Goal: Task Accomplishment & Management: Use online tool/utility

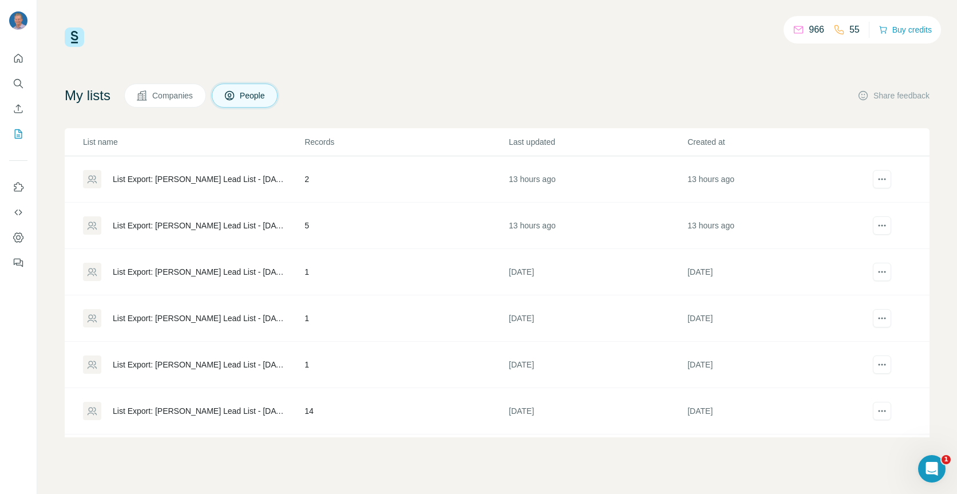
click at [209, 184] on div "List Export: [PERSON_NAME] Lead List - [DATE] 06:03" at bounding box center [199, 178] width 172 height 11
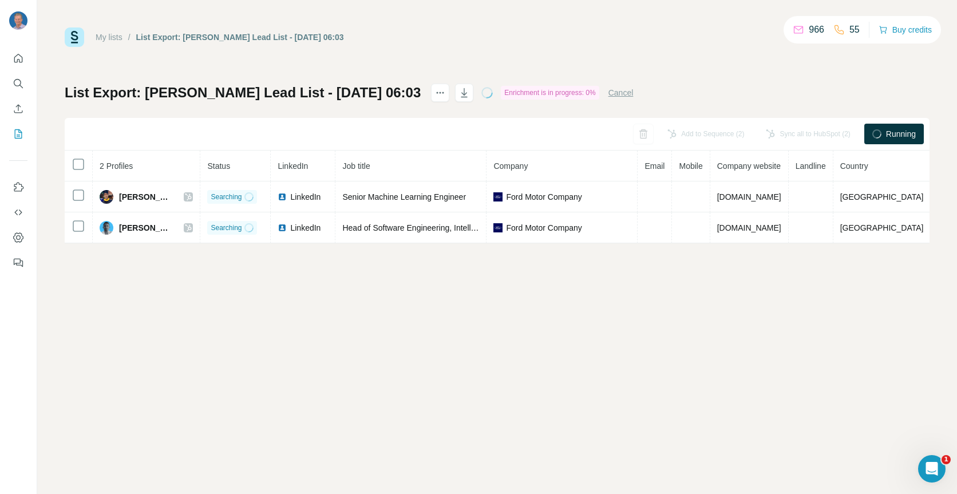
click at [479, 92] on icon at bounding box center [486, 92] width 15 height 15
click at [608, 93] on button "Cancel" at bounding box center [620, 92] width 25 height 11
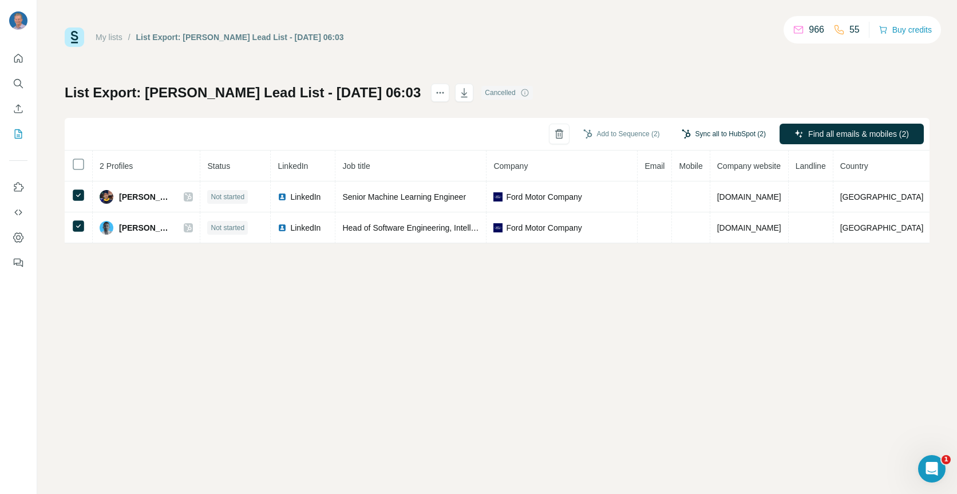
click at [713, 135] on button "Sync all to HubSpot (2)" at bounding box center [723, 133] width 100 height 17
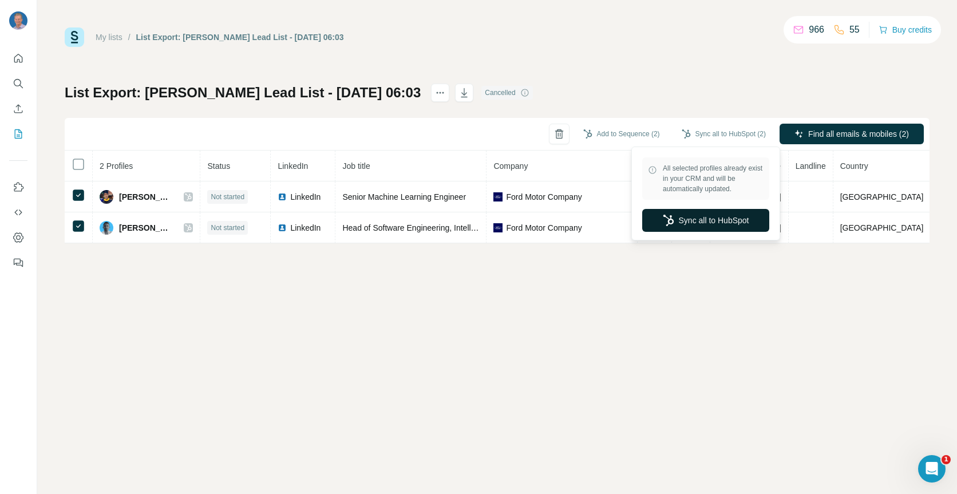
click at [709, 221] on button "Sync all to HubSpot" at bounding box center [705, 220] width 127 height 23
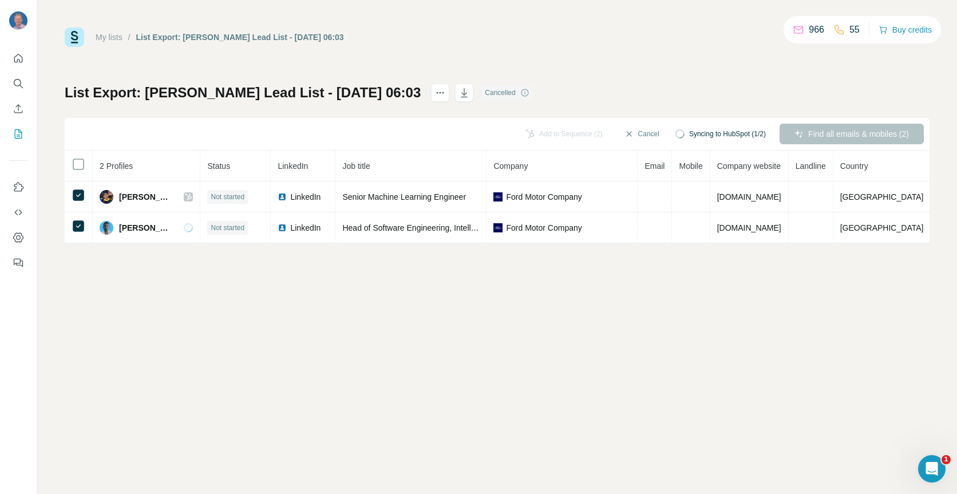
click at [850, 134] on div "Find all emails & mobiles (2)" at bounding box center [851, 134] width 144 height 21
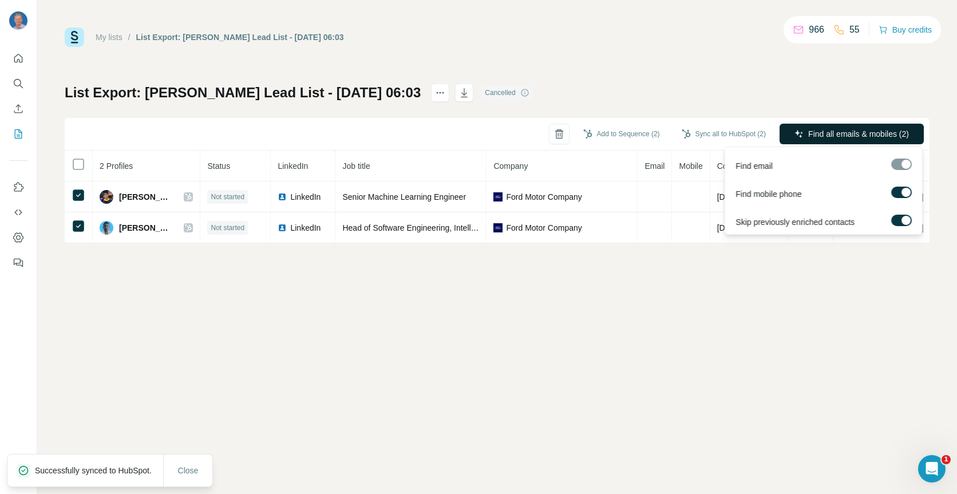
click at [826, 131] on span "Find all emails & mobiles (2)" at bounding box center [858, 133] width 101 height 11
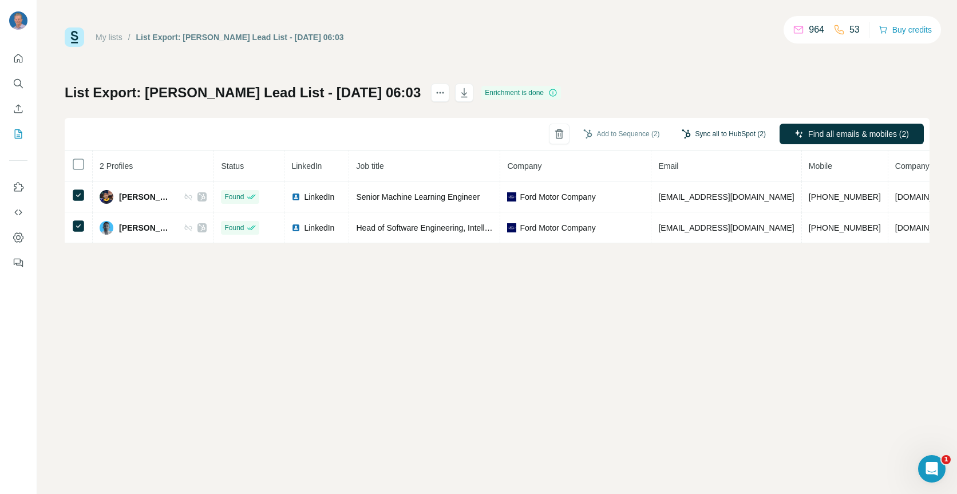
click at [726, 135] on button "Sync all to HubSpot (2)" at bounding box center [723, 133] width 100 height 17
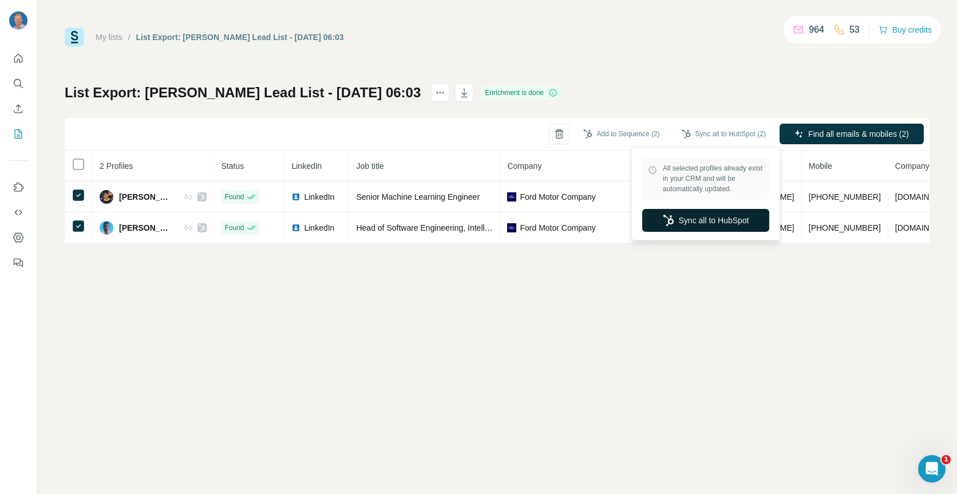
click at [724, 220] on button "Sync all to HubSpot" at bounding box center [705, 220] width 127 height 23
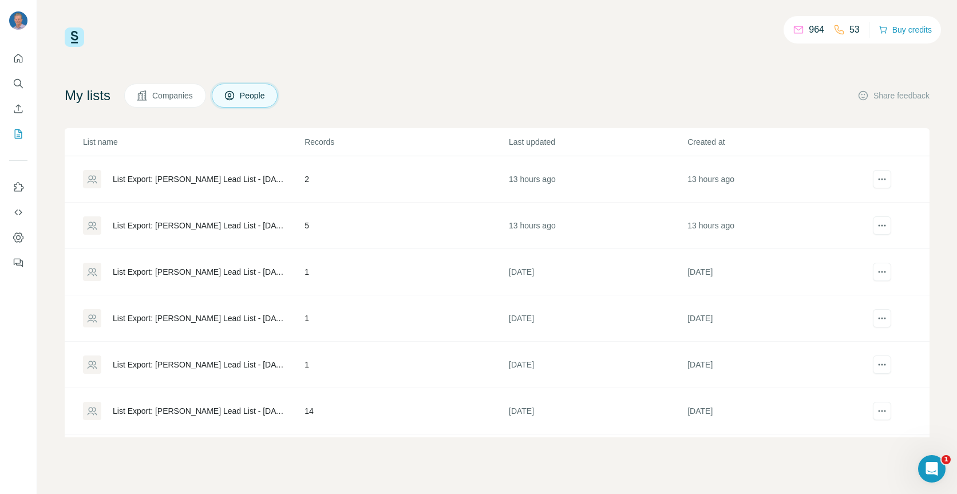
click at [180, 220] on div "List Export: [PERSON_NAME] Lead List - [DATE] 05:59" at bounding box center [199, 225] width 172 height 11
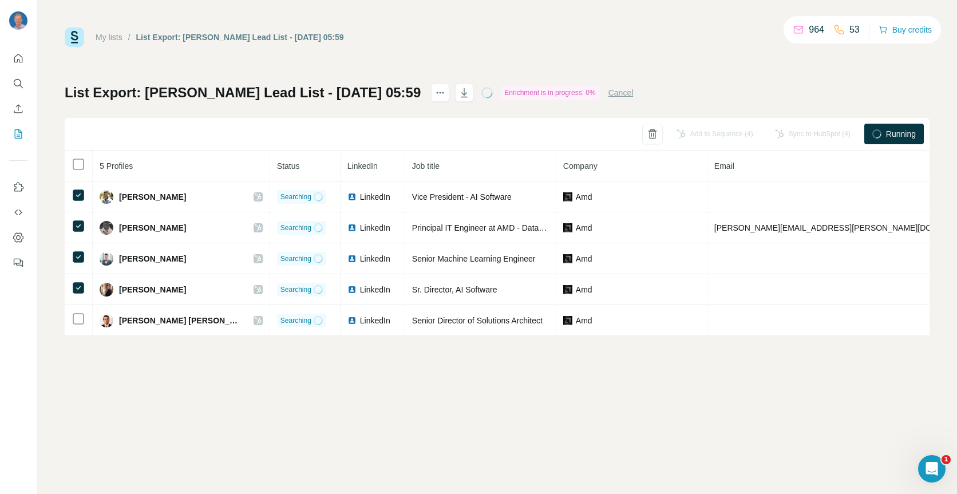
click at [608, 91] on button "Cancel" at bounding box center [620, 92] width 25 height 11
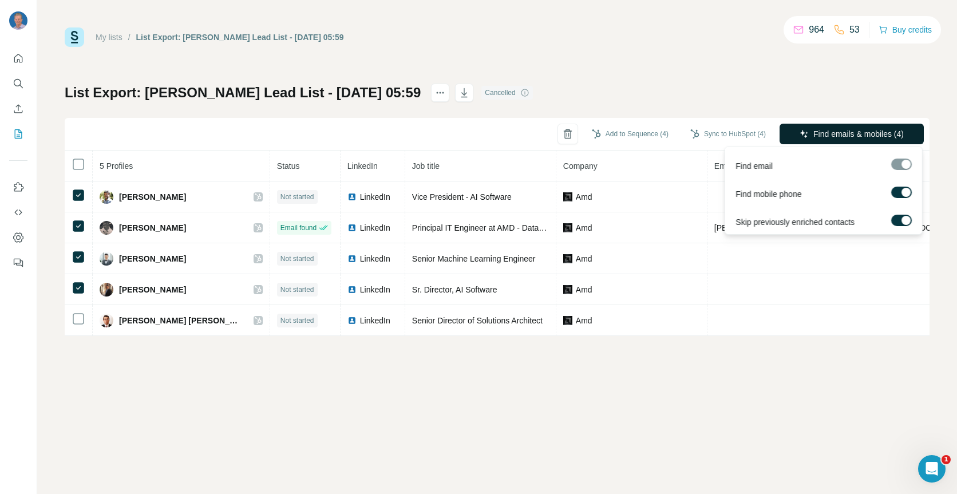
click at [834, 138] on span "Find emails & mobiles (4)" at bounding box center [858, 133] width 90 height 11
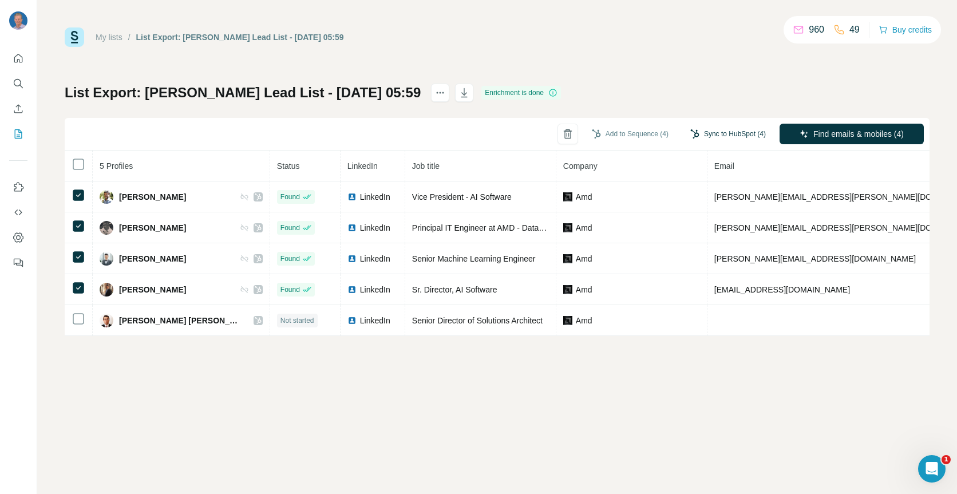
click at [740, 129] on button "Sync to HubSpot (4)" at bounding box center [728, 133] width 92 height 17
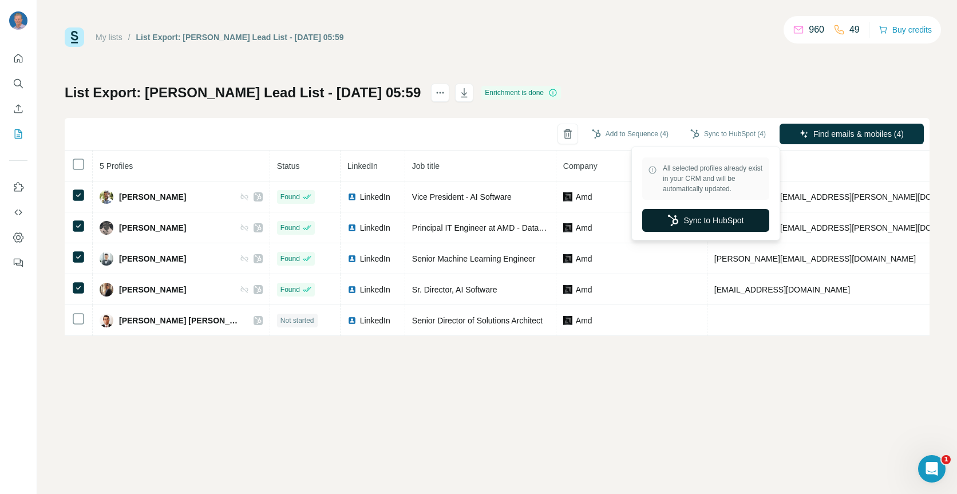
click at [703, 223] on button "Sync to HubSpot" at bounding box center [705, 220] width 127 height 23
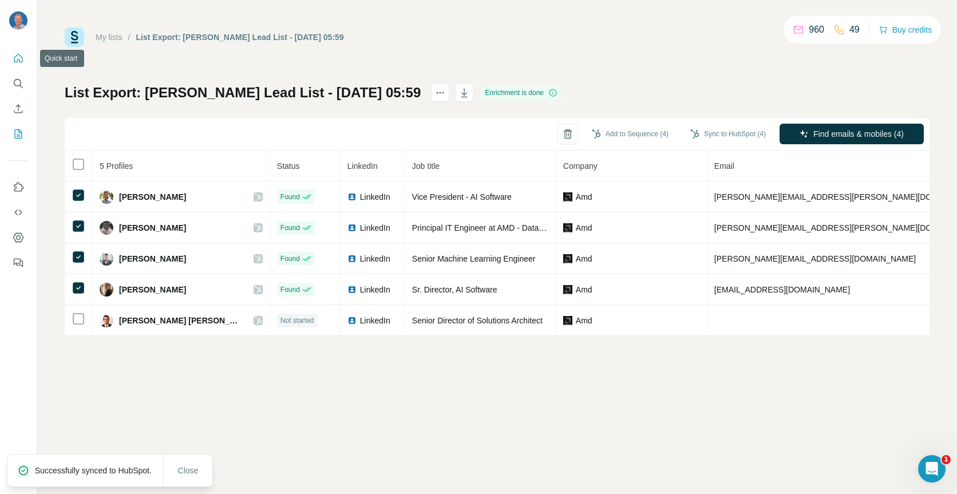
click at [19, 57] on icon "Quick start" at bounding box center [18, 58] width 11 height 11
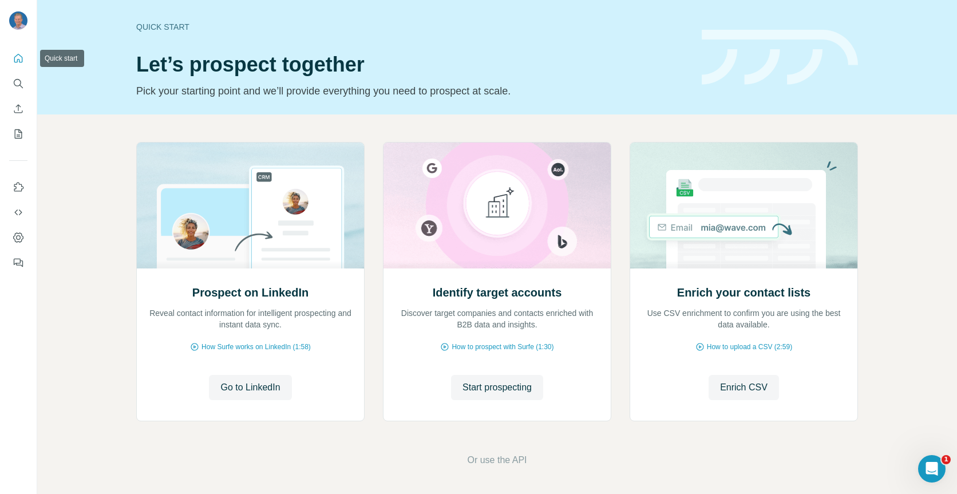
click at [18, 63] on icon "Quick start" at bounding box center [18, 58] width 11 height 11
click at [499, 390] on span "Start prospecting" at bounding box center [496, 387] width 69 height 14
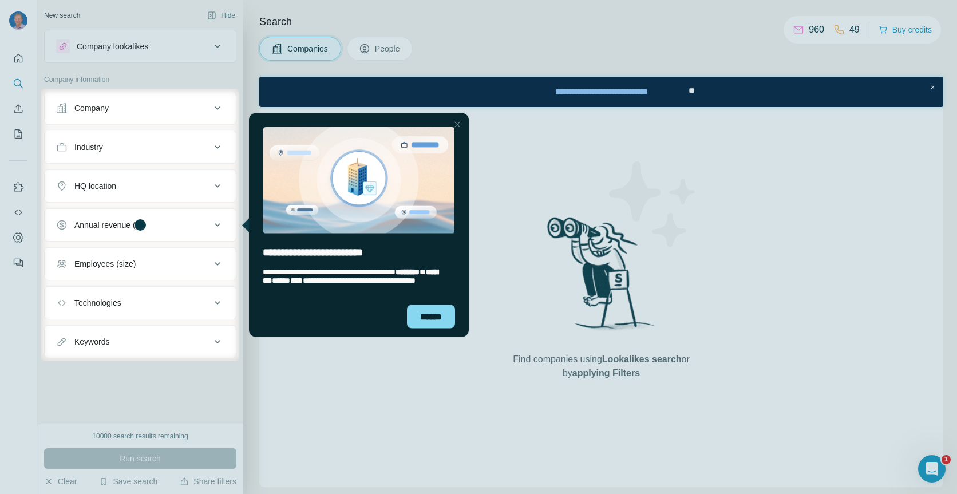
click at [455, 122] on div "Close Step" at bounding box center [457, 124] width 14 height 14
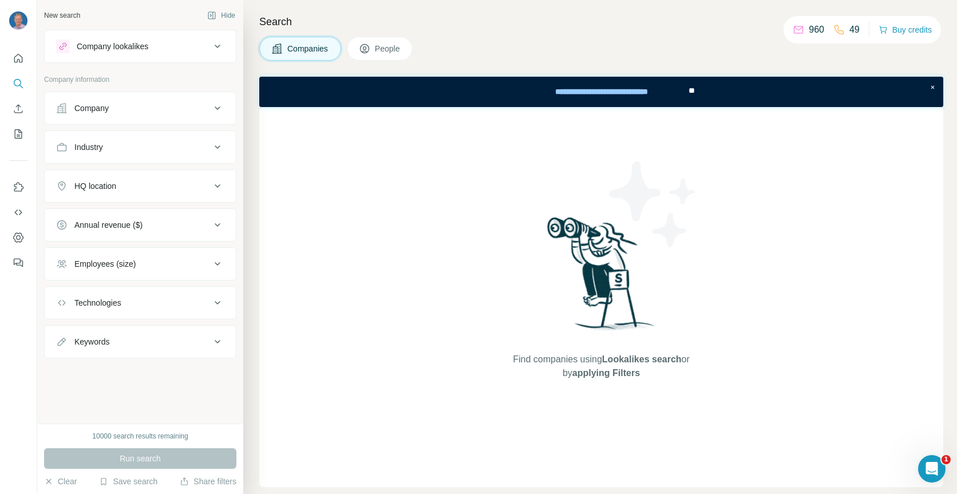
click at [397, 49] on span "People" at bounding box center [388, 48] width 26 height 11
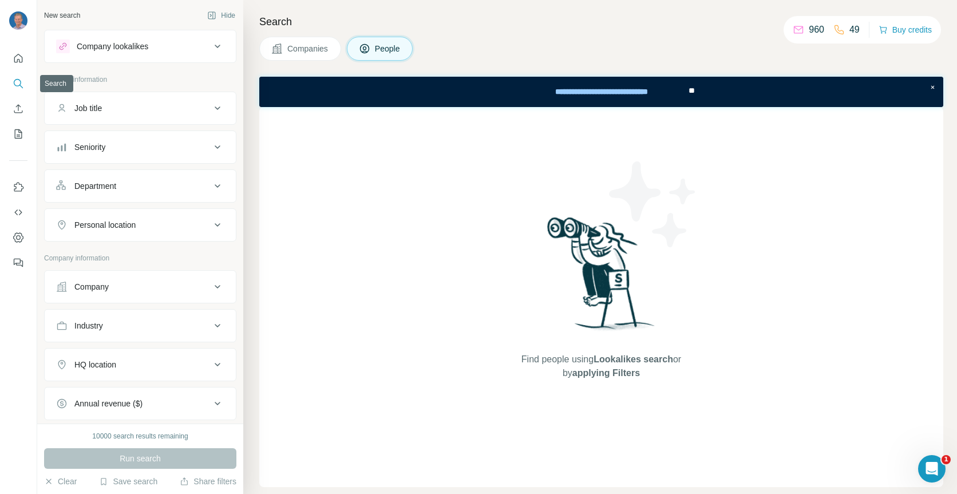
click at [15, 81] on icon "Search" at bounding box center [18, 83] width 11 height 11
click at [22, 89] on icon "Search" at bounding box center [18, 83] width 11 height 11
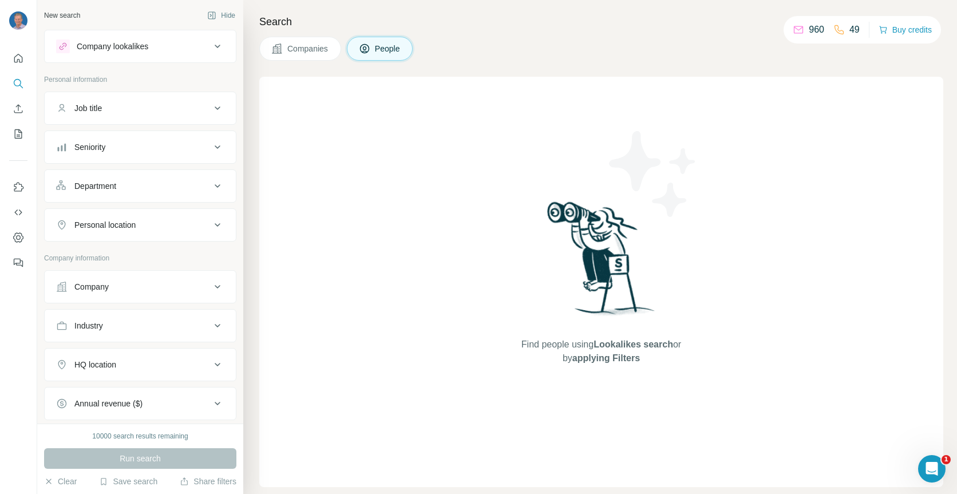
click at [381, 135] on div "Find people using Lookalikes search or by applying Filters" at bounding box center [601, 282] width 684 height 410
click at [397, 56] on button "People" at bounding box center [380, 49] width 66 height 24
click at [216, 42] on icon at bounding box center [218, 46] width 14 height 14
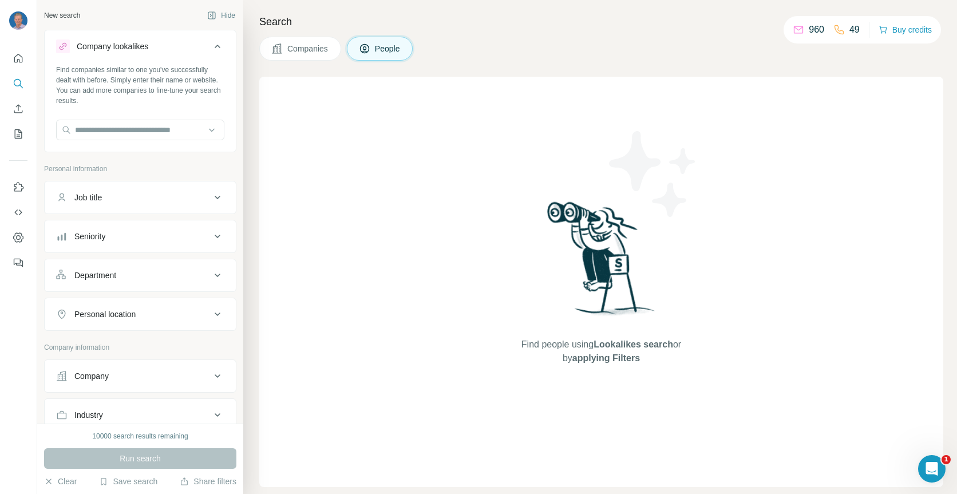
click at [216, 42] on icon at bounding box center [218, 46] width 14 height 14
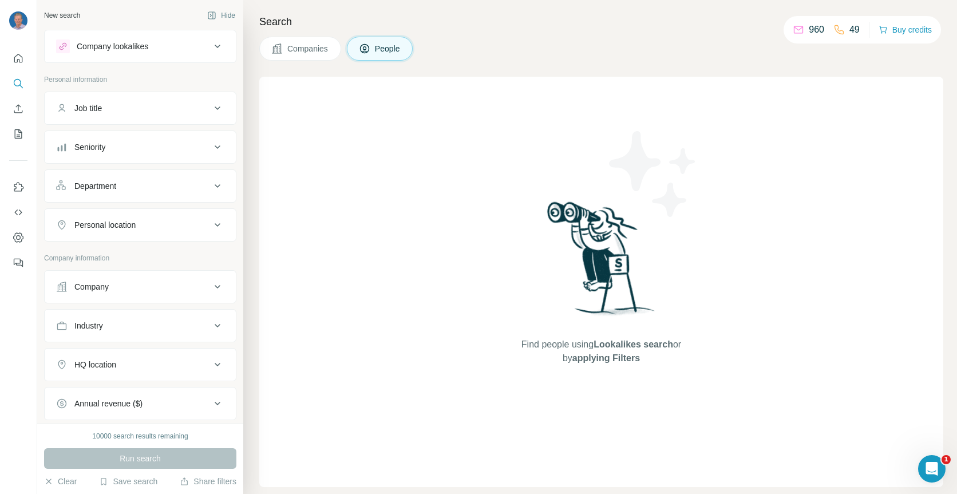
click at [217, 108] on icon at bounding box center [218, 107] width 6 height 3
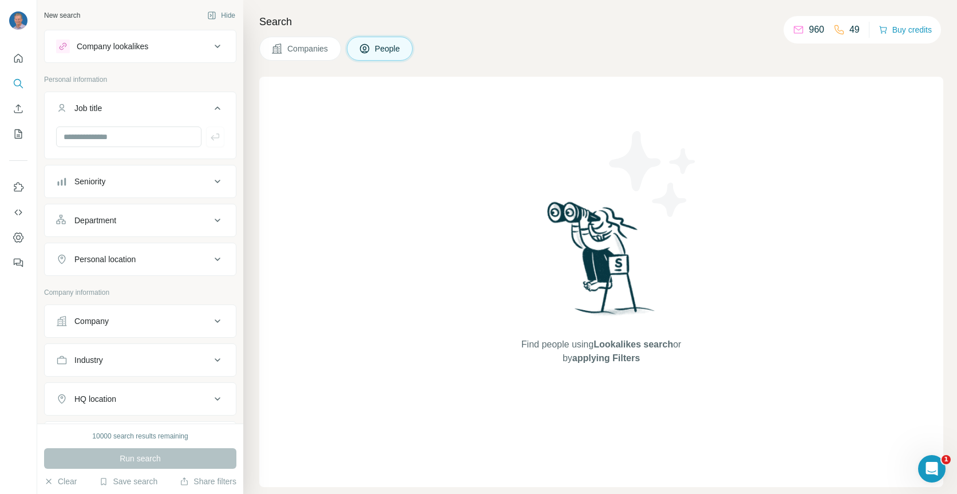
click at [217, 108] on icon at bounding box center [218, 108] width 14 height 14
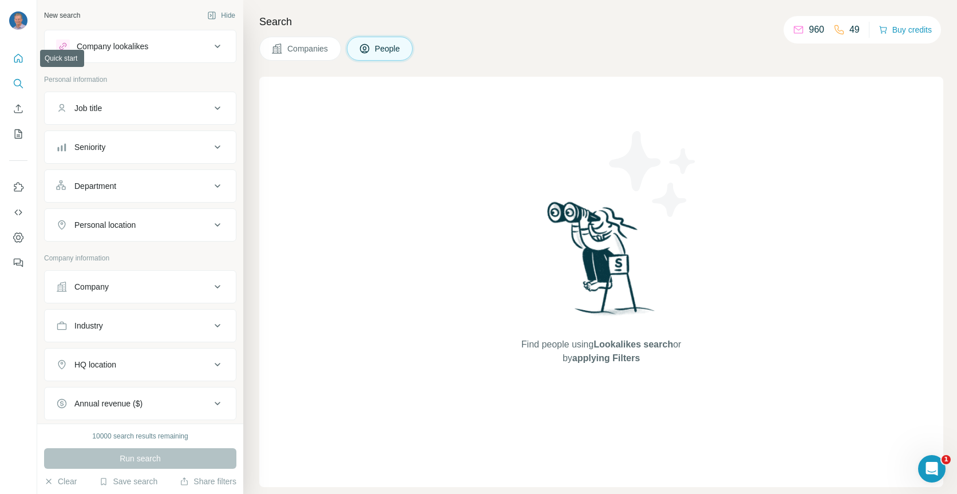
click at [17, 62] on icon "Quick start" at bounding box center [18, 58] width 9 height 9
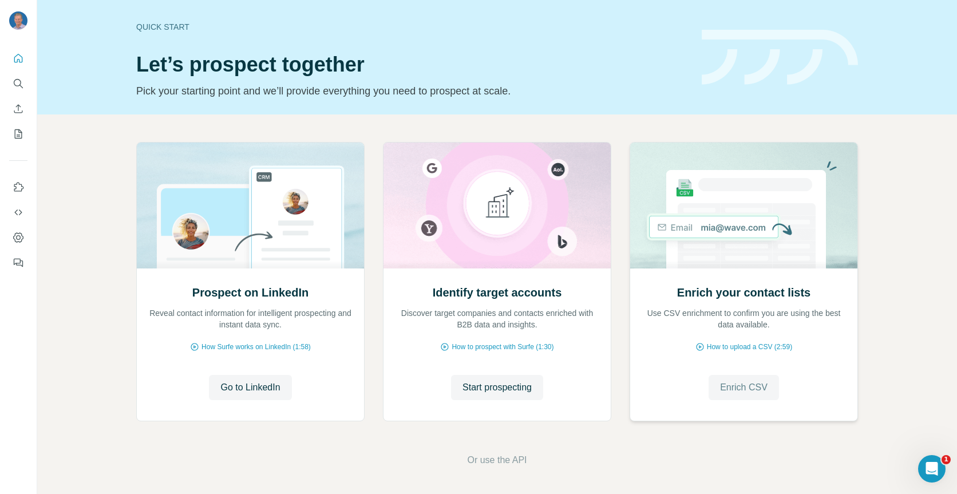
click at [738, 389] on span "Enrich CSV" at bounding box center [743, 387] width 47 height 14
click at [19, 85] on icon "Search" at bounding box center [20, 86] width 3 height 3
